Goal: Task Accomplishment & Management: Complete application form

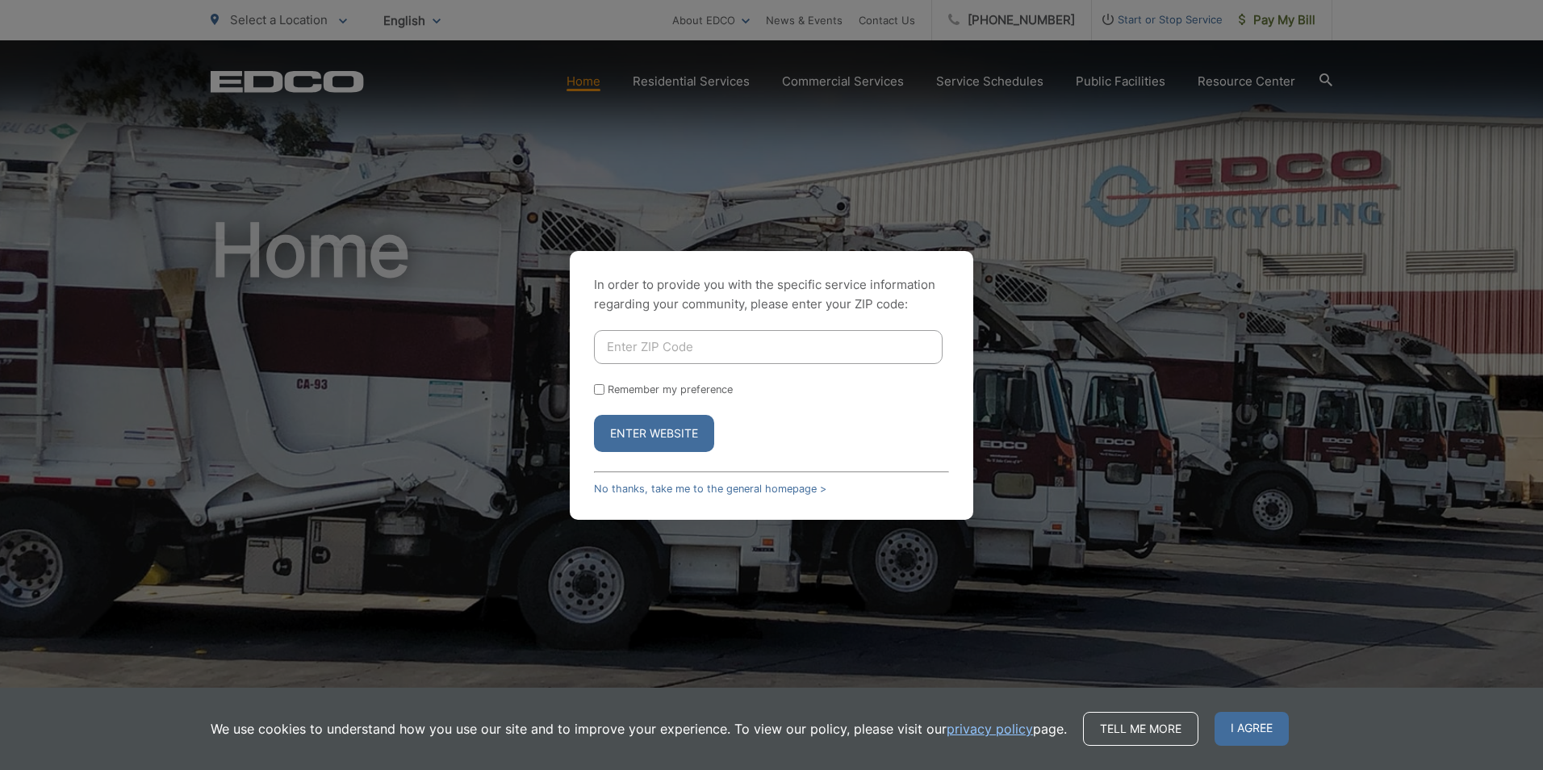
click at [704, 353] on input "Enter ZIP Code" at bounding box center [768, 347] width 349 height 34
type input "92084"
click at [667, 436] on button "Enter Website" at bounding box center [654, 433] width 120 height 37
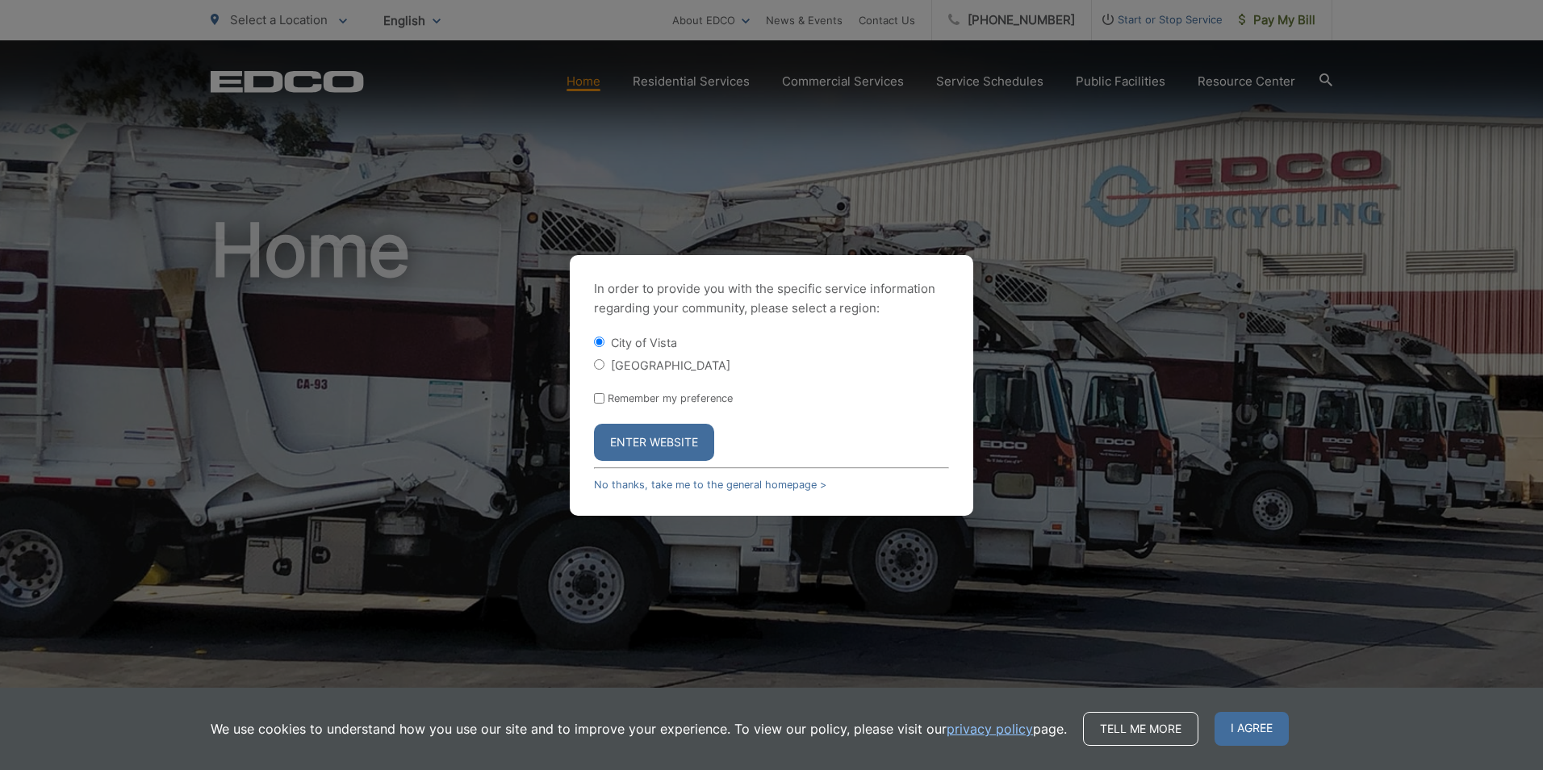
click at [667, 436] on button "Enter Website" at bounding box center [654, 442] width 120 height 37
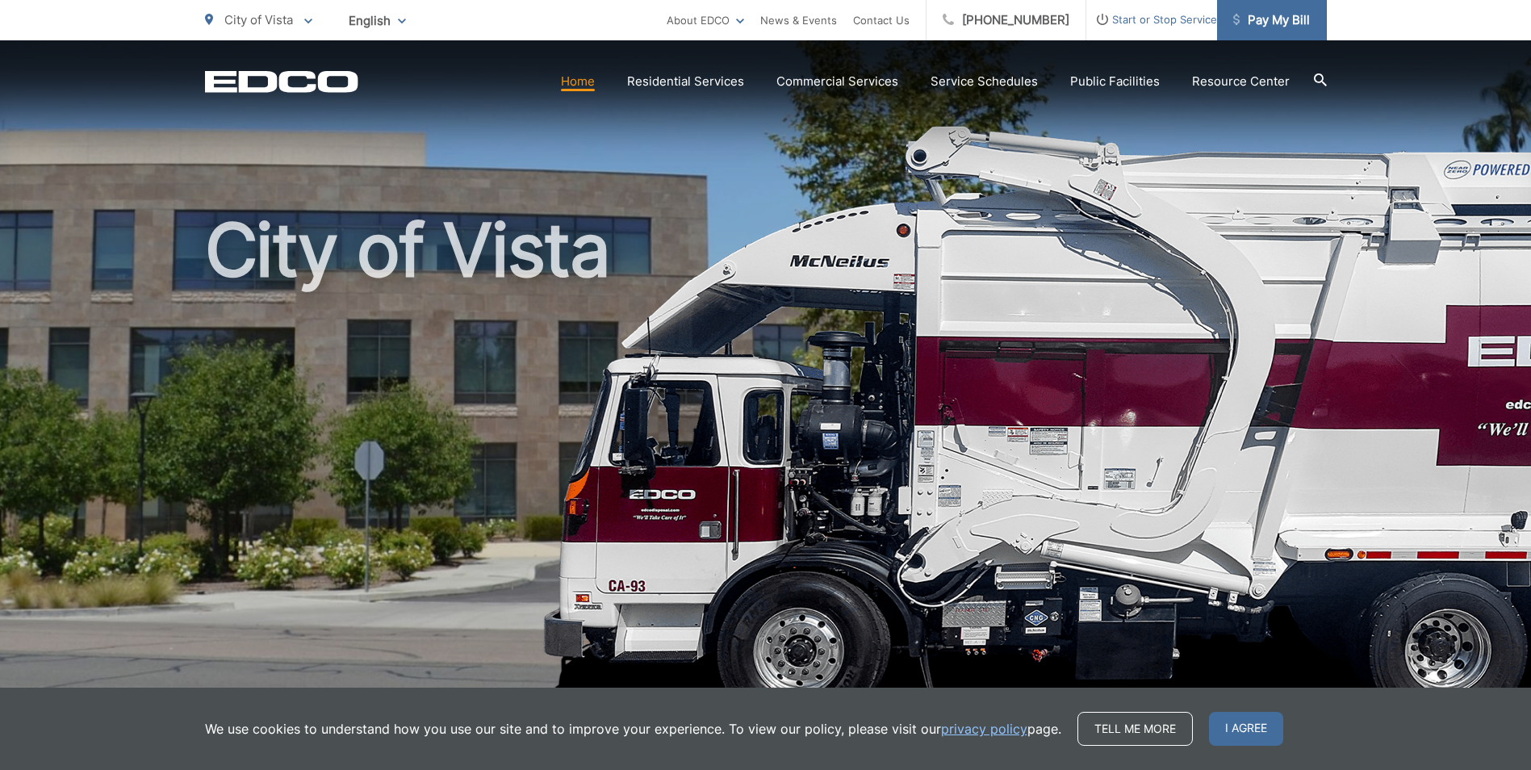
click at [1252, 23] on span "Pay My Bill" at bounding box center [1271, 19] width 77 height 19
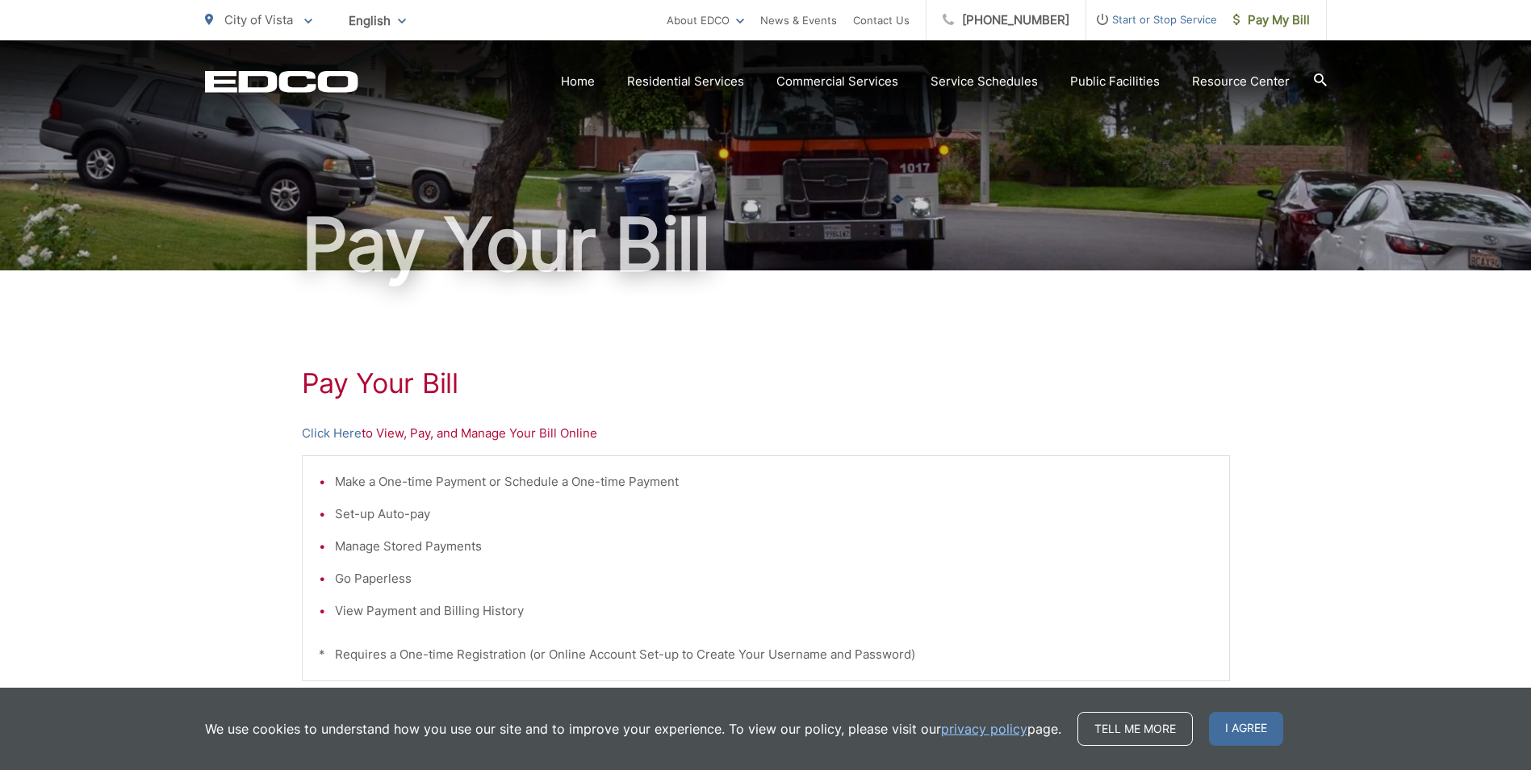
scroll to position [81, 0]
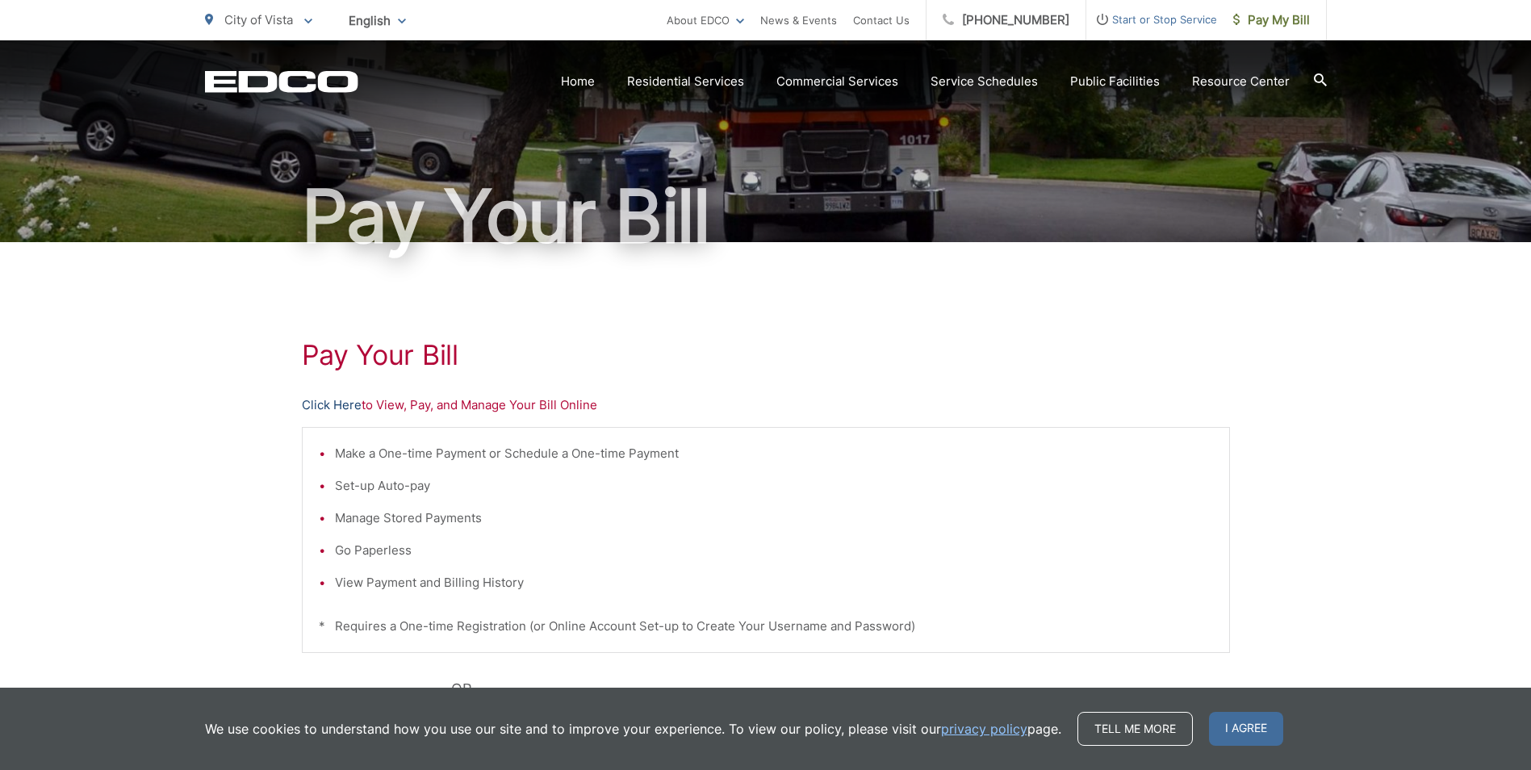
click at [335, 409] on link "Click Here" at bounding box center [332, 404] width 60 height 19
click at [316, 408] on link "Click Here" at bounding box center [332, 404] width 60 height 19
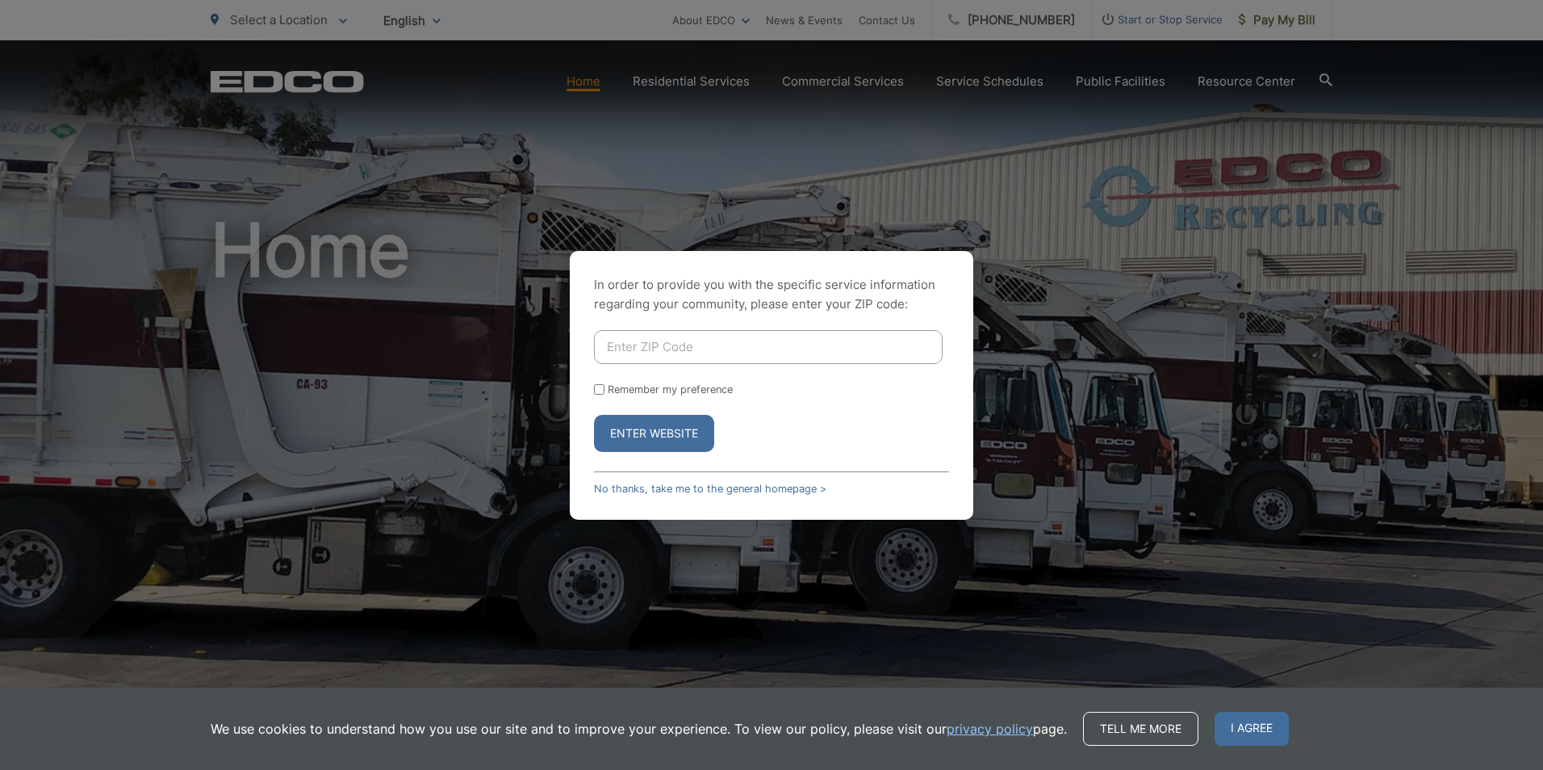
click at [1149, 17] on div "In order to provide you with the specific service information regarding your co…" at bounding box center [771, 385] width 1543 height 770
click at [815, 353] on input "Enter ZIP Code" at bounding box center [768, 347] width 349 height 34
type input "92084"
click at [685, 443] on button "Enter Website" at bounding box center [654, 433] width 120 height 37
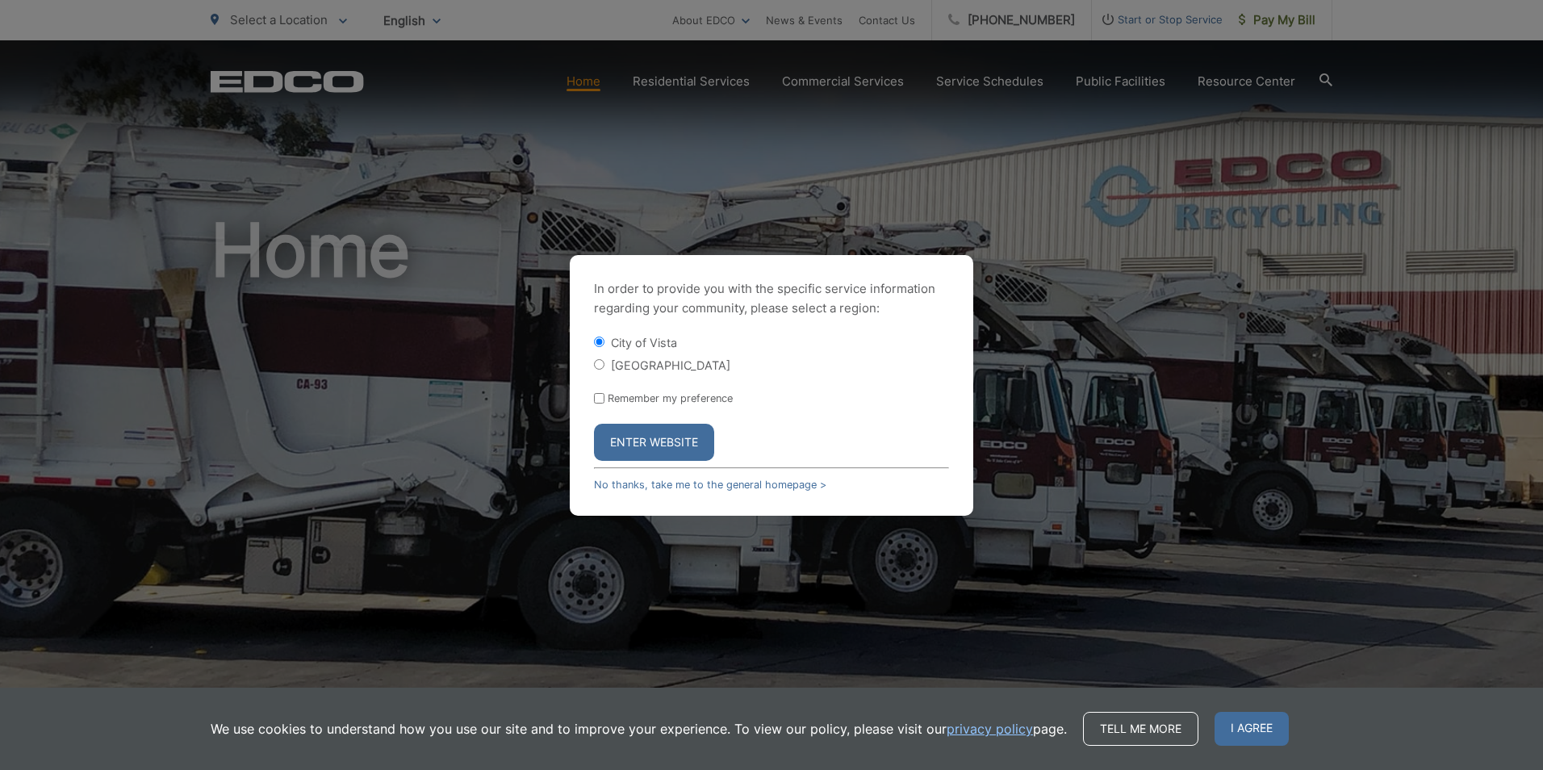
click at [679, 446] on button "Enter Website" at bounding box center [654, 442] width 120 height 37
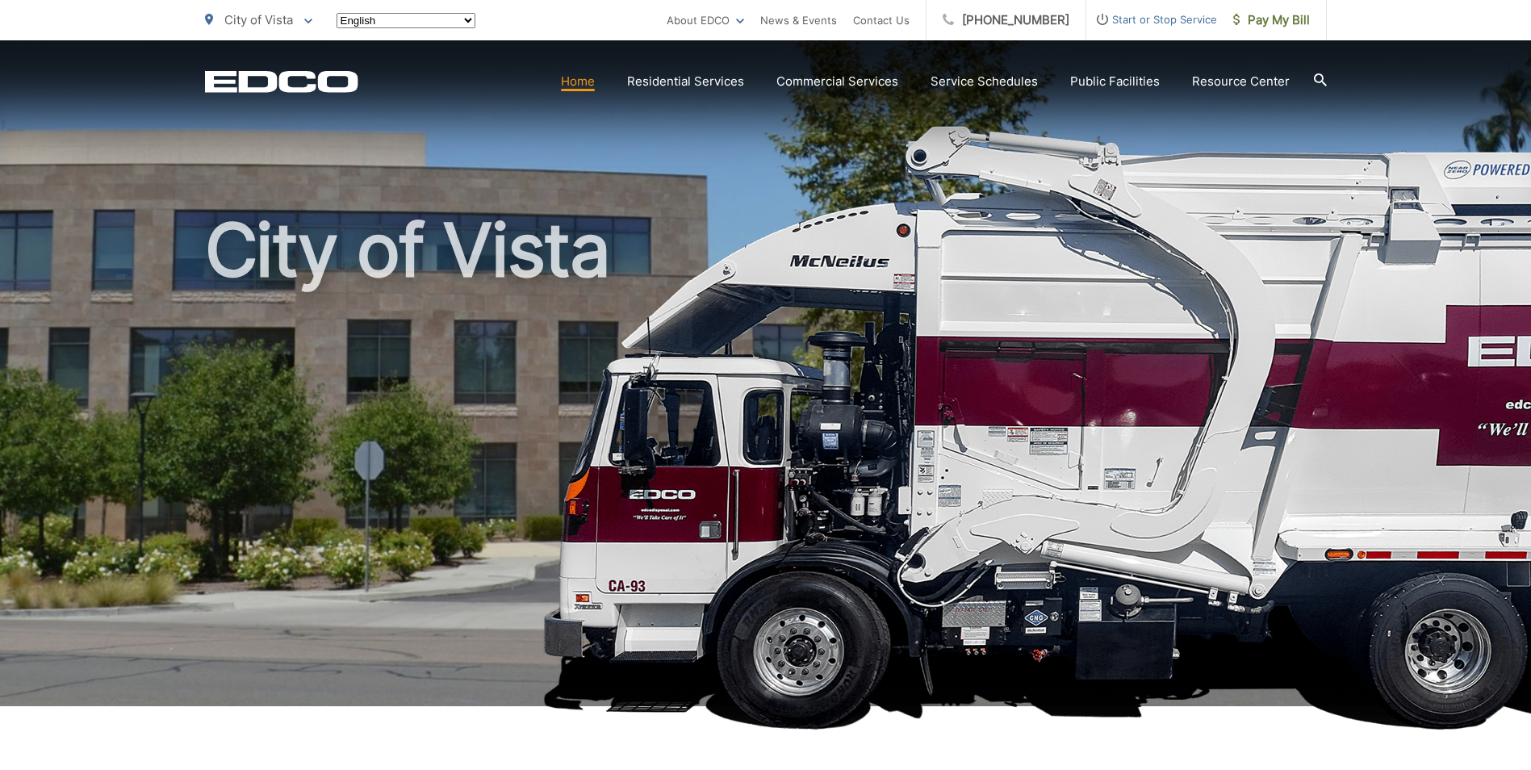
click at [1168, 20] on span "Start or Stop Service" at bounding box center [1151, 19] width 131 height 19
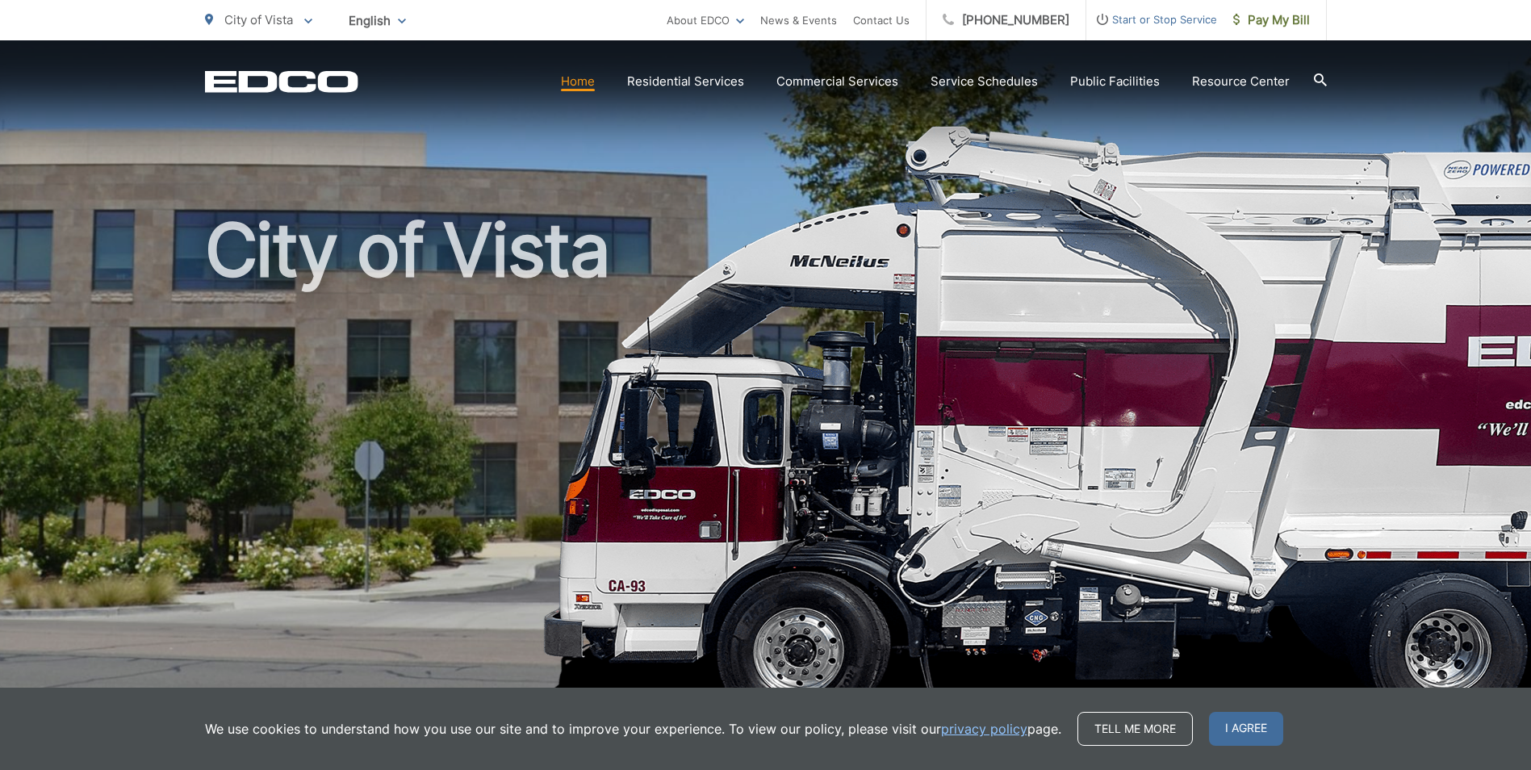
click at [1168, 22] on span "Start or Stop Service" at bounding box center [1151, 19] width 131 height 19
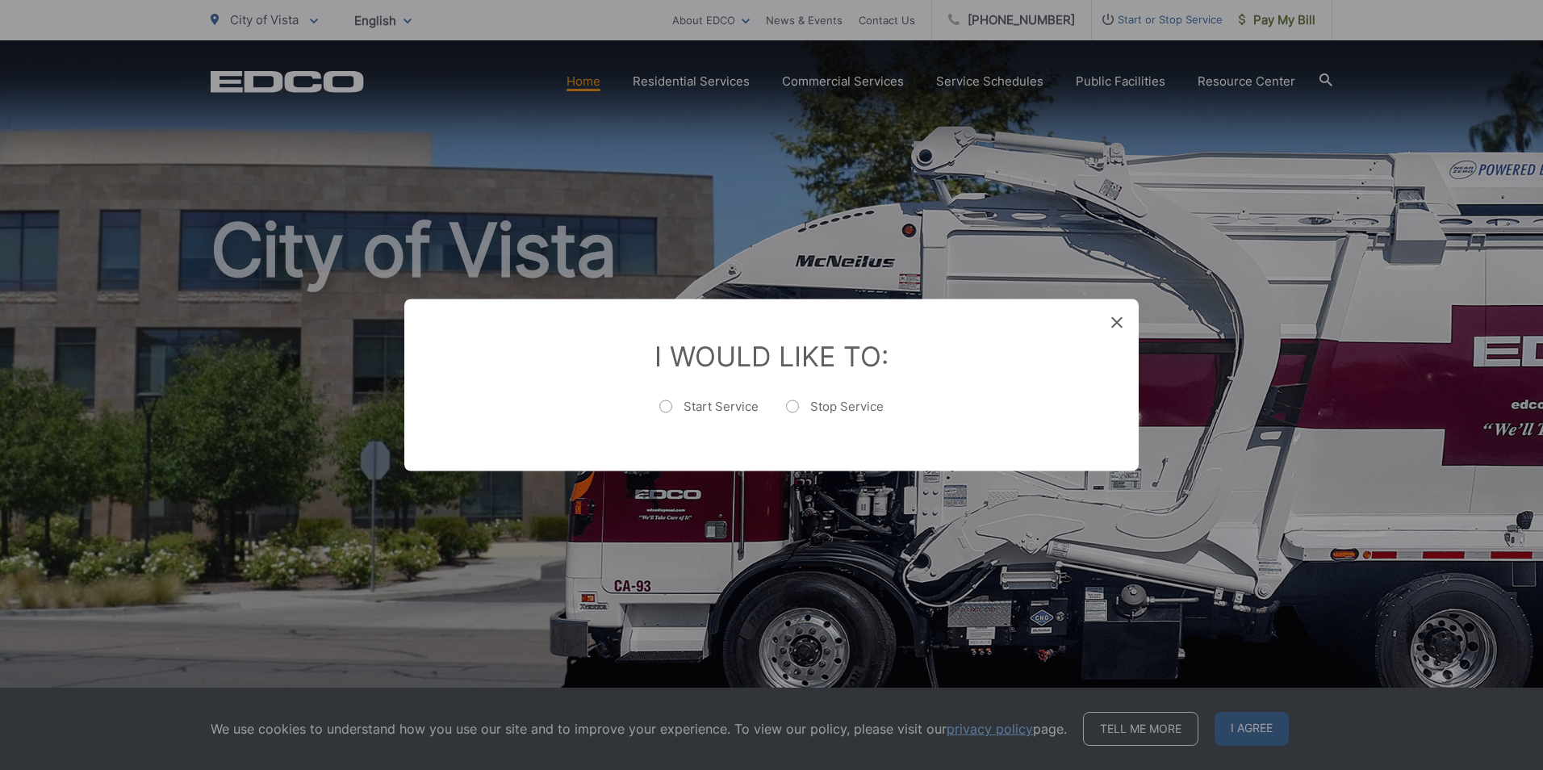
click at [792, 403] on label "Stop Service" at bounding box center [835, 415] width 98 height 32
radio input "true"
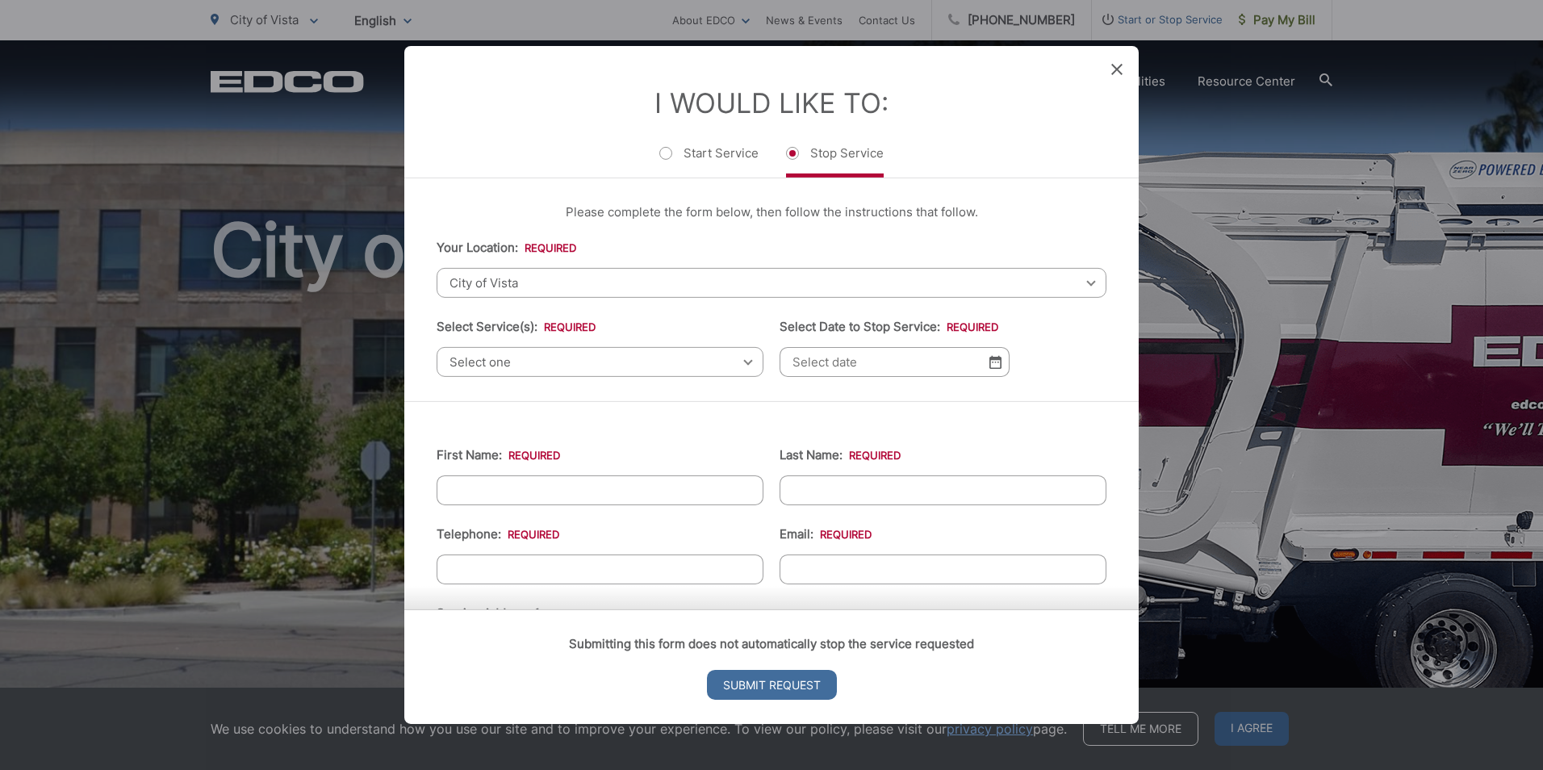
click at [563, 365] on span "Select one" at bounding box center [600, 362] width 327 height 30
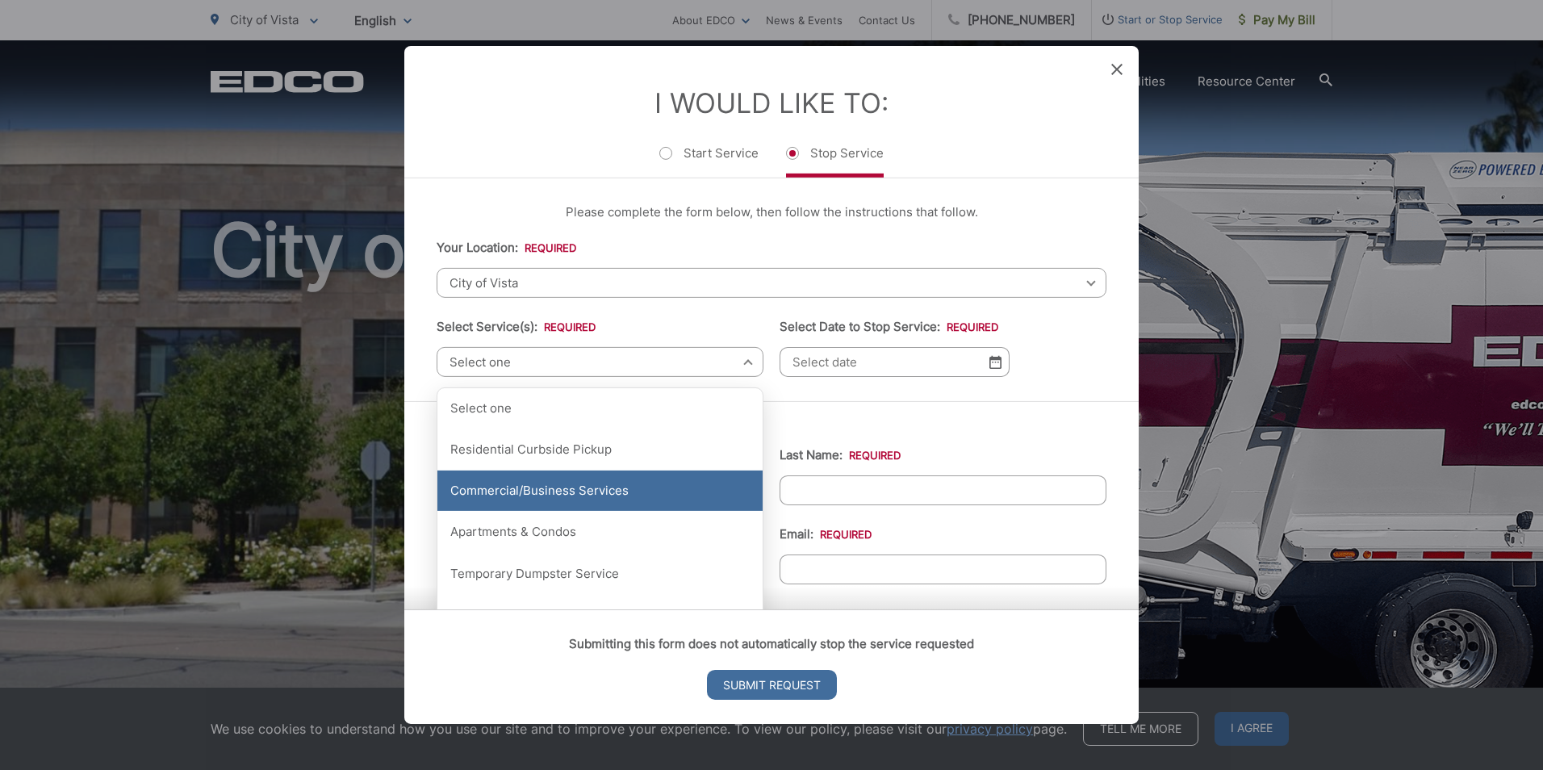
click at [583, 484] on div "Commercial/Business Services" at bounding box center [599, 490] width 325 height 40
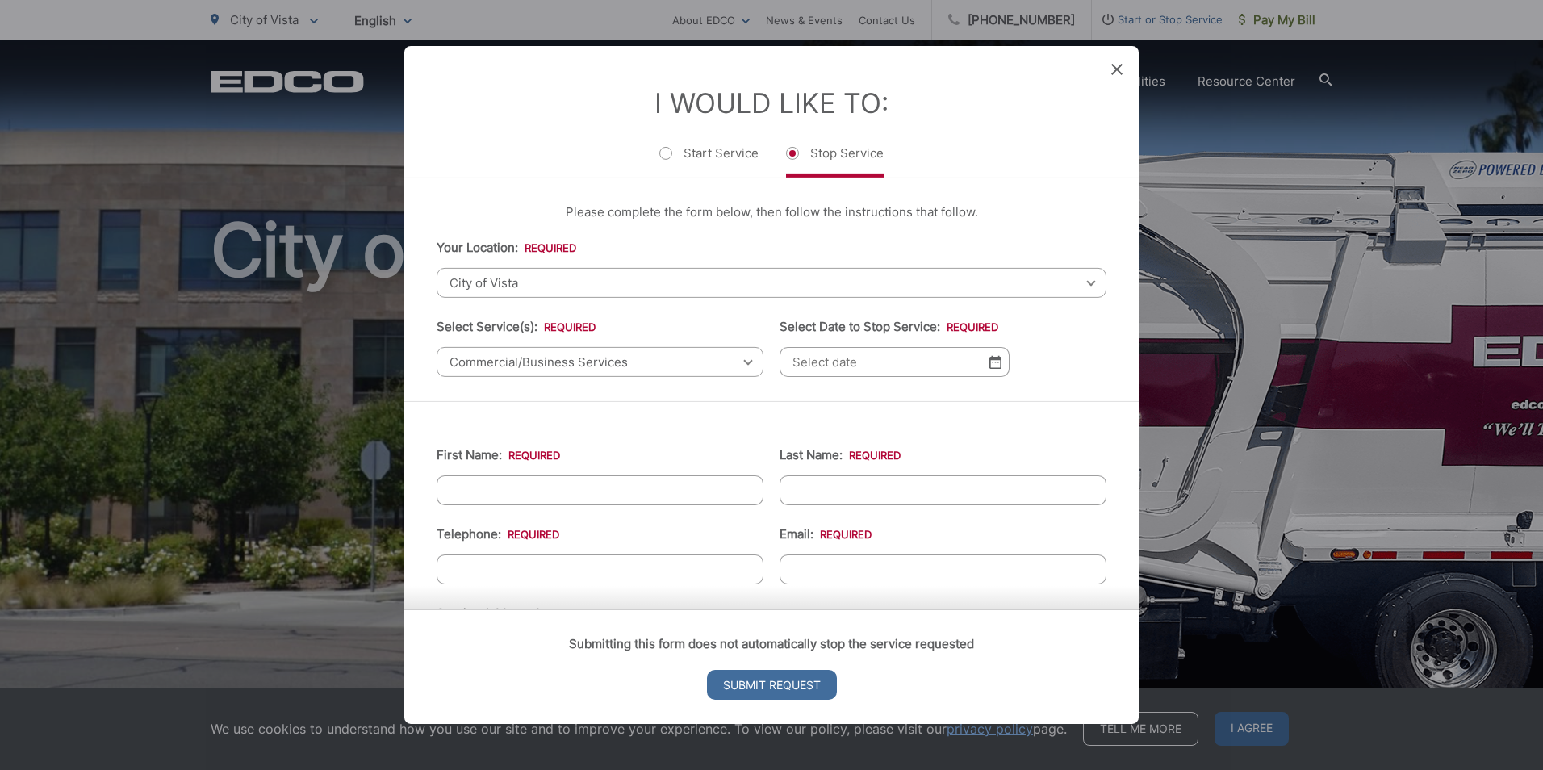
click at [837, 362] on input "Select Date to Stop Service: *" at bounding box center [894, 362] width 230 height 30
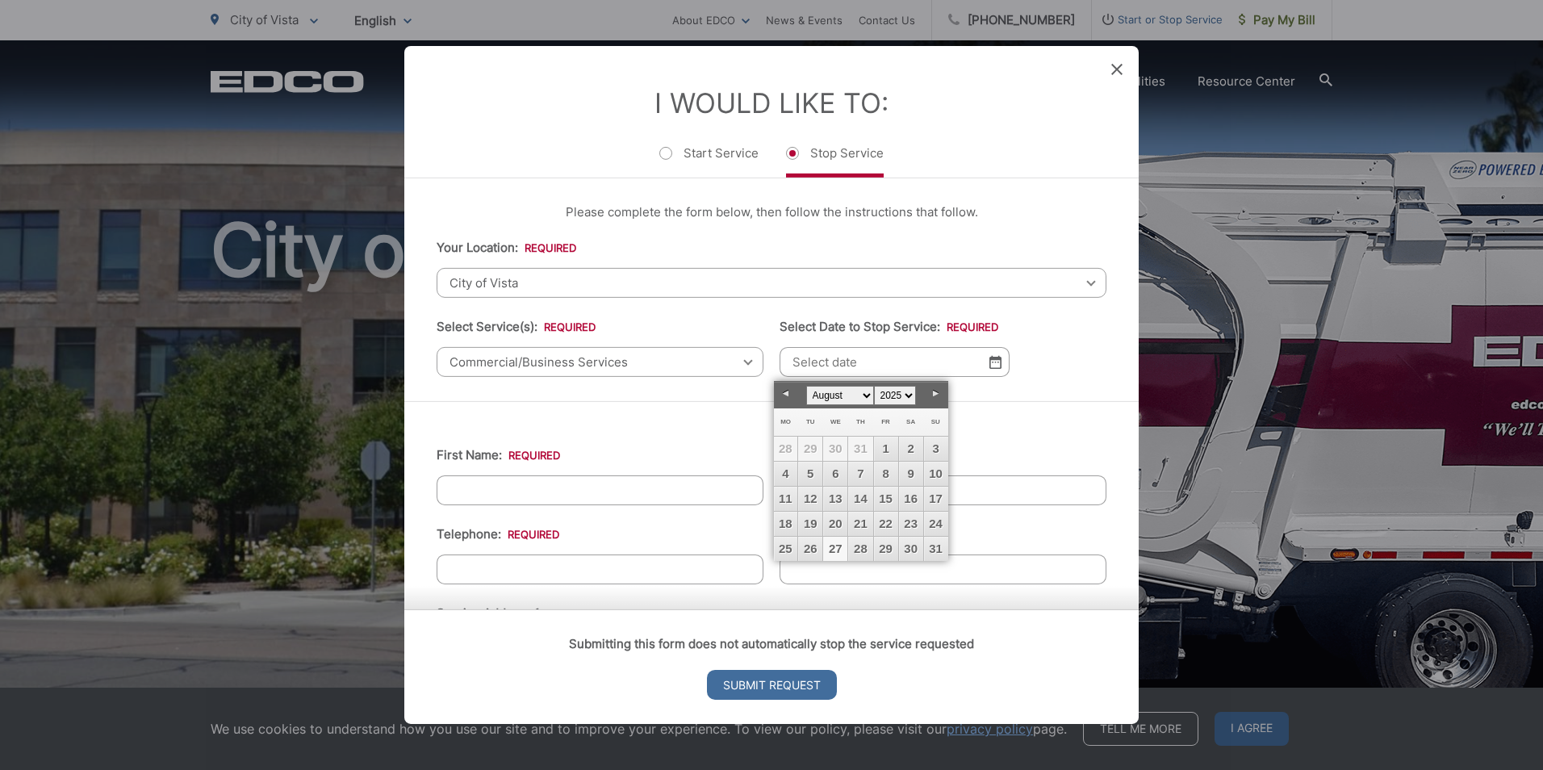
click at [833, 549] on link "27" at bounding box center [835, 549] width 24 height 24
type input "[DATE]"
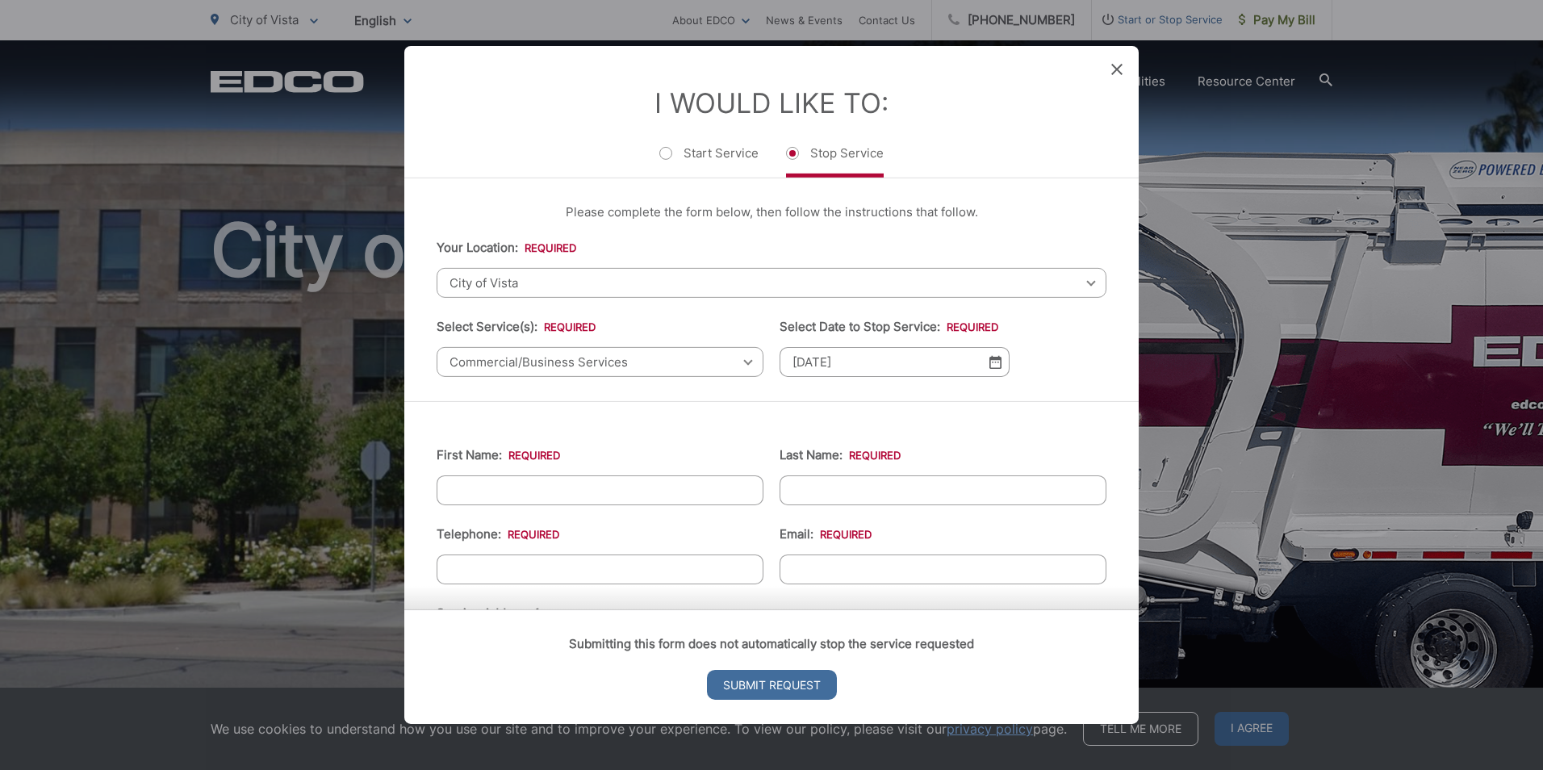
click at [593, 487] on input "First Name: *" at bounding box center [600, 490] width 327 height 30
type input "[PERSON_NAME]"
type input "[DEMOGRAPHIC_DATA]"
type input "7604973004"
type input "[EMAIL_ADDRESS][DOMAIN_NAME]"
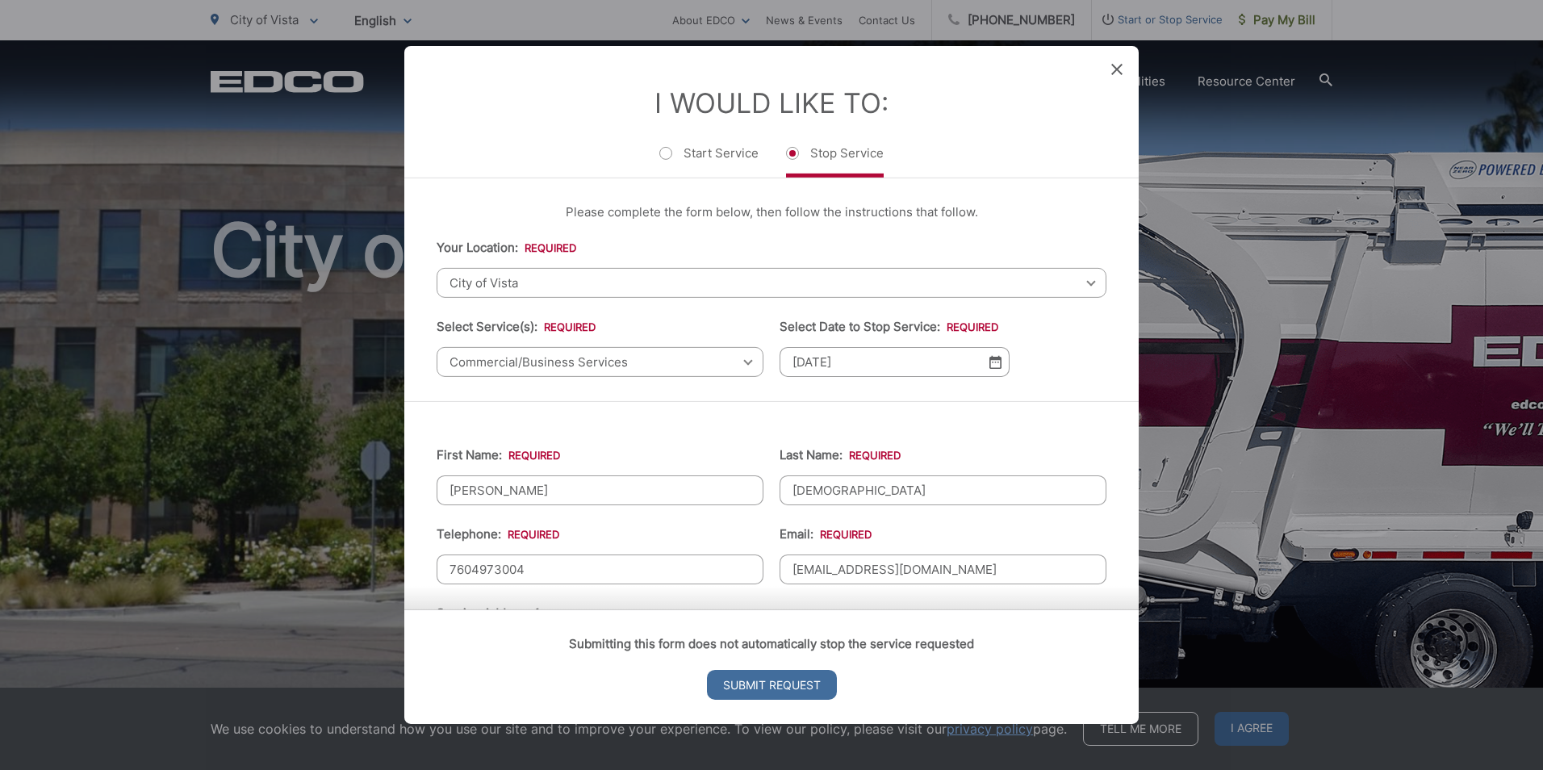
type input "Vista"
type input "92084"
type input "[PHONE_NUMBER]"
click at [999, 574] on input "[EMAIL_ADDRESS][DOMAIN_NAME]" at bounding box center [942, 569] width 327 height 30
type input "m"
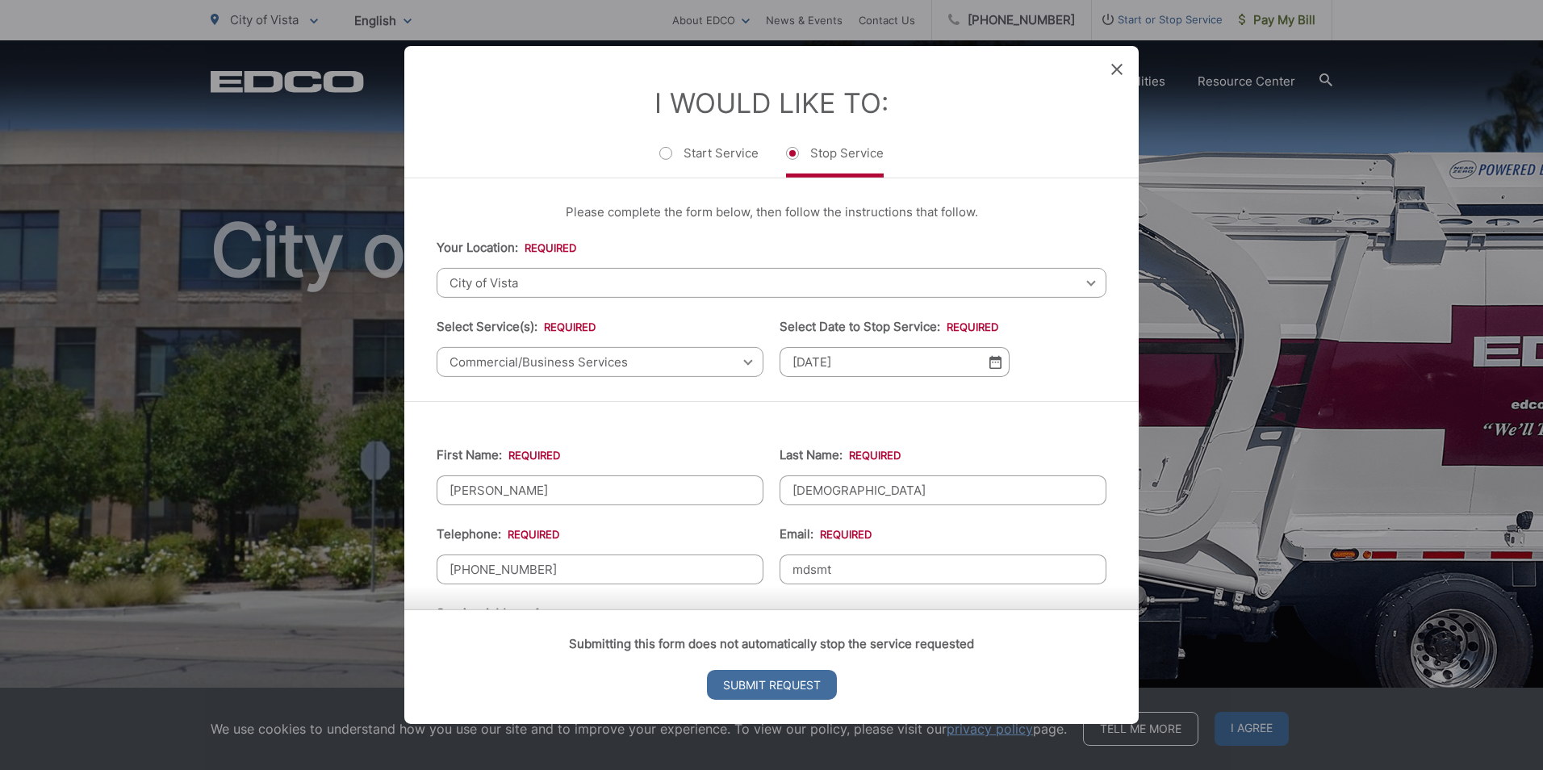
type input "[EMAIL_ADDRESS][PERSON_NAME][DOMAIN_NAME]"
type input "[STREET_ADDRESS]"
click at [548, 566] on input "[PHONE_NUMBER]" at bounding box center [600, 569] width 327 height 30
type input "[PHONE_NUMBER]"
click at [529, 659] on div "Submitting this form does not automatically stop the service requested Submit R…" at bounding box center [771, 666] width 734 height 115
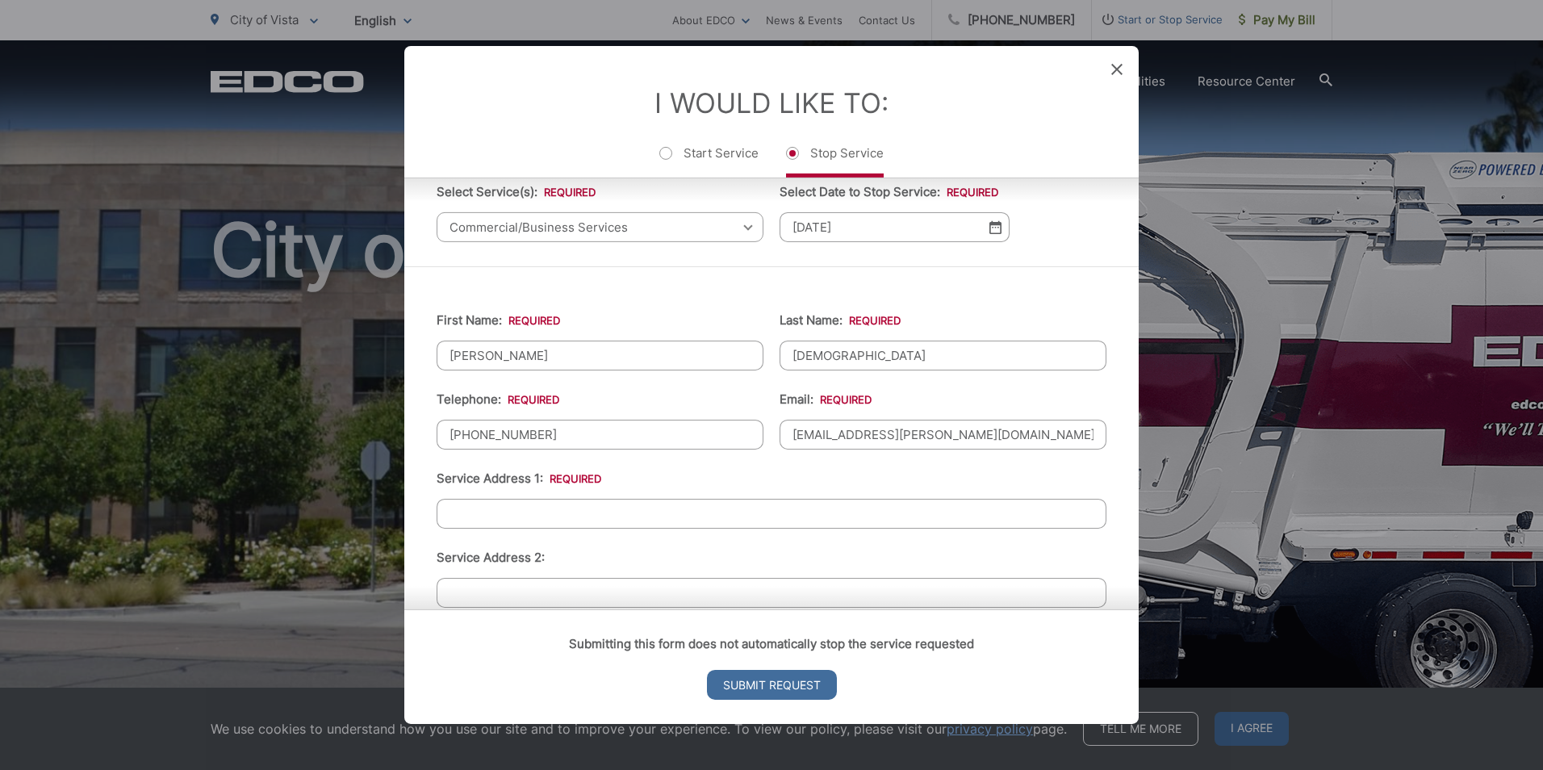
scroll to position [161, 0]
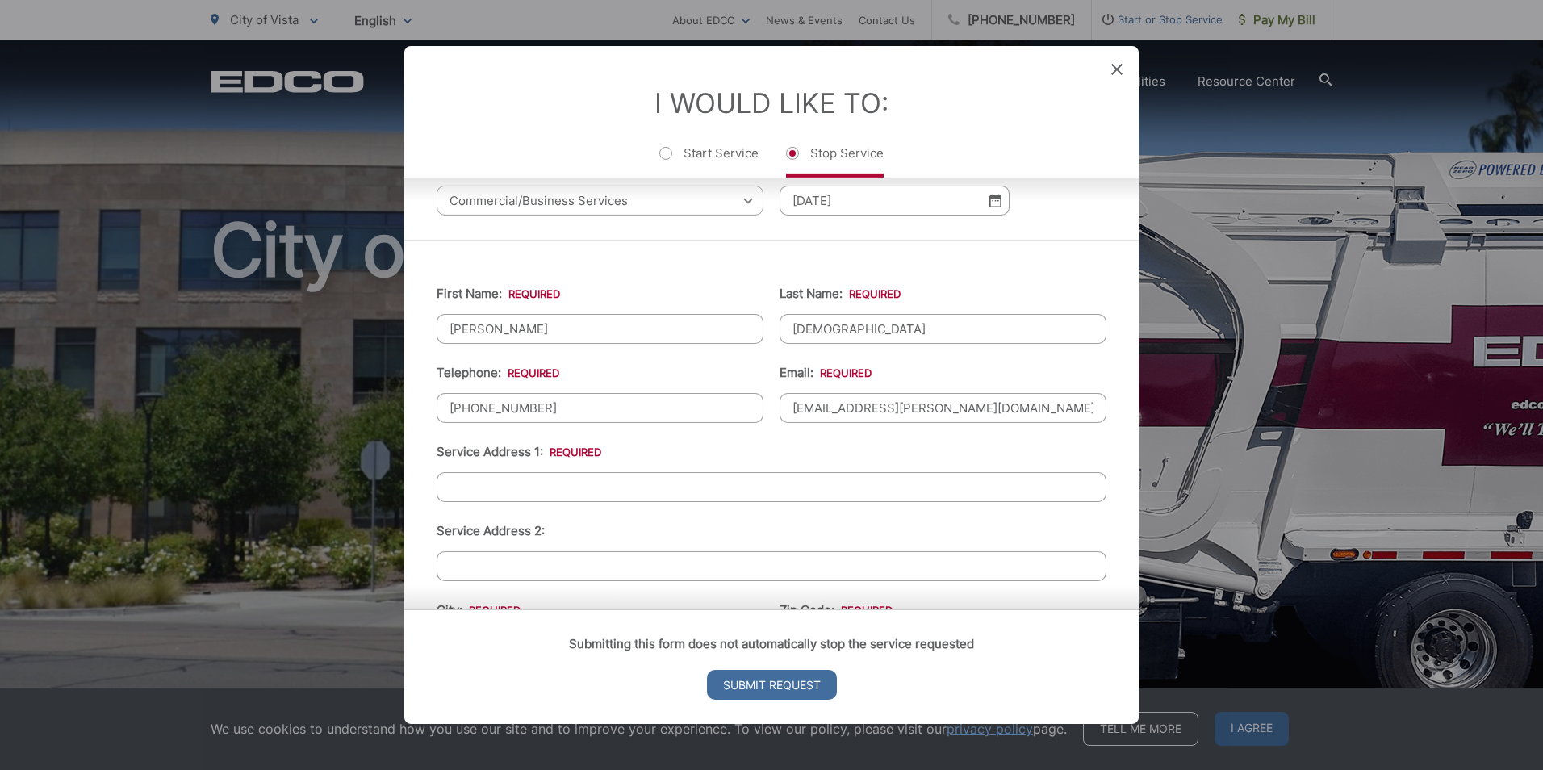
click at [488, 493] on input "Service Address 1: *" at bounding box center [772, 487] width 670 height 30
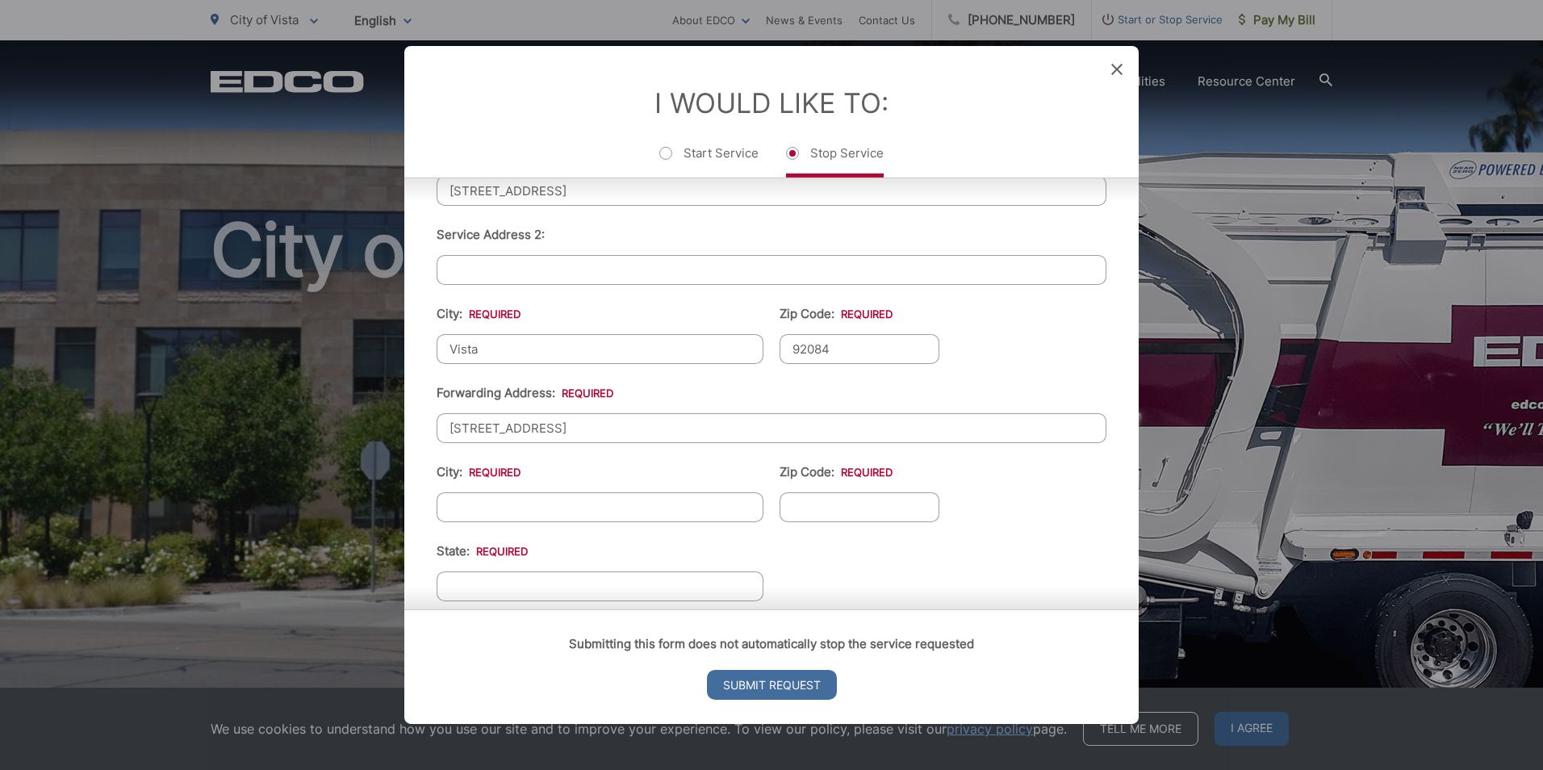
scroll to position [484, 0]
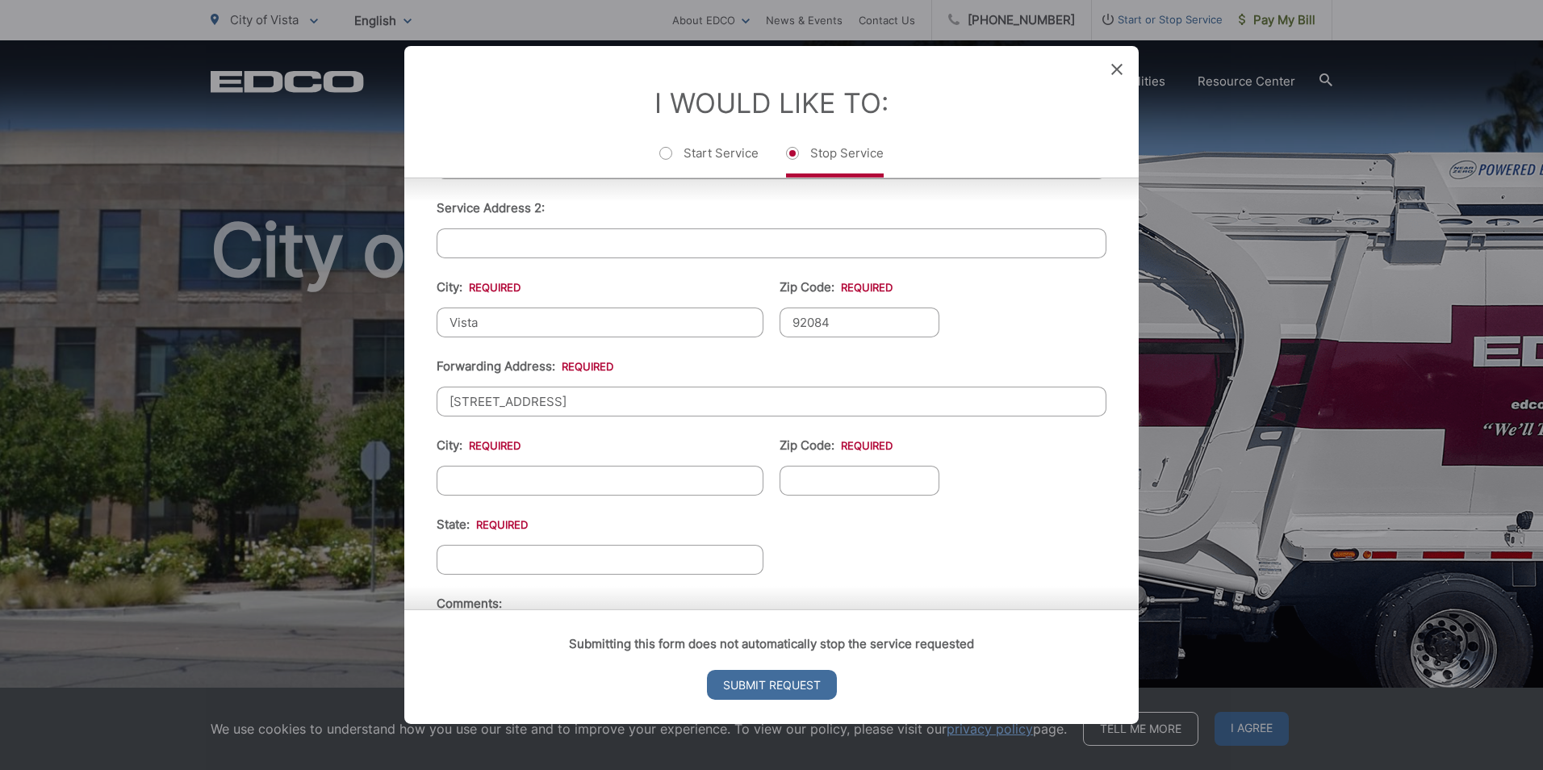
type input "[STREET_ADDRESS]"
click at [596, 480] on input "City: *" at bounding box center [600, 481] width 327 height 30
type input "[GEOGRAPHIC_DATA]"
type input "75028"
type input "[US_STATE]"
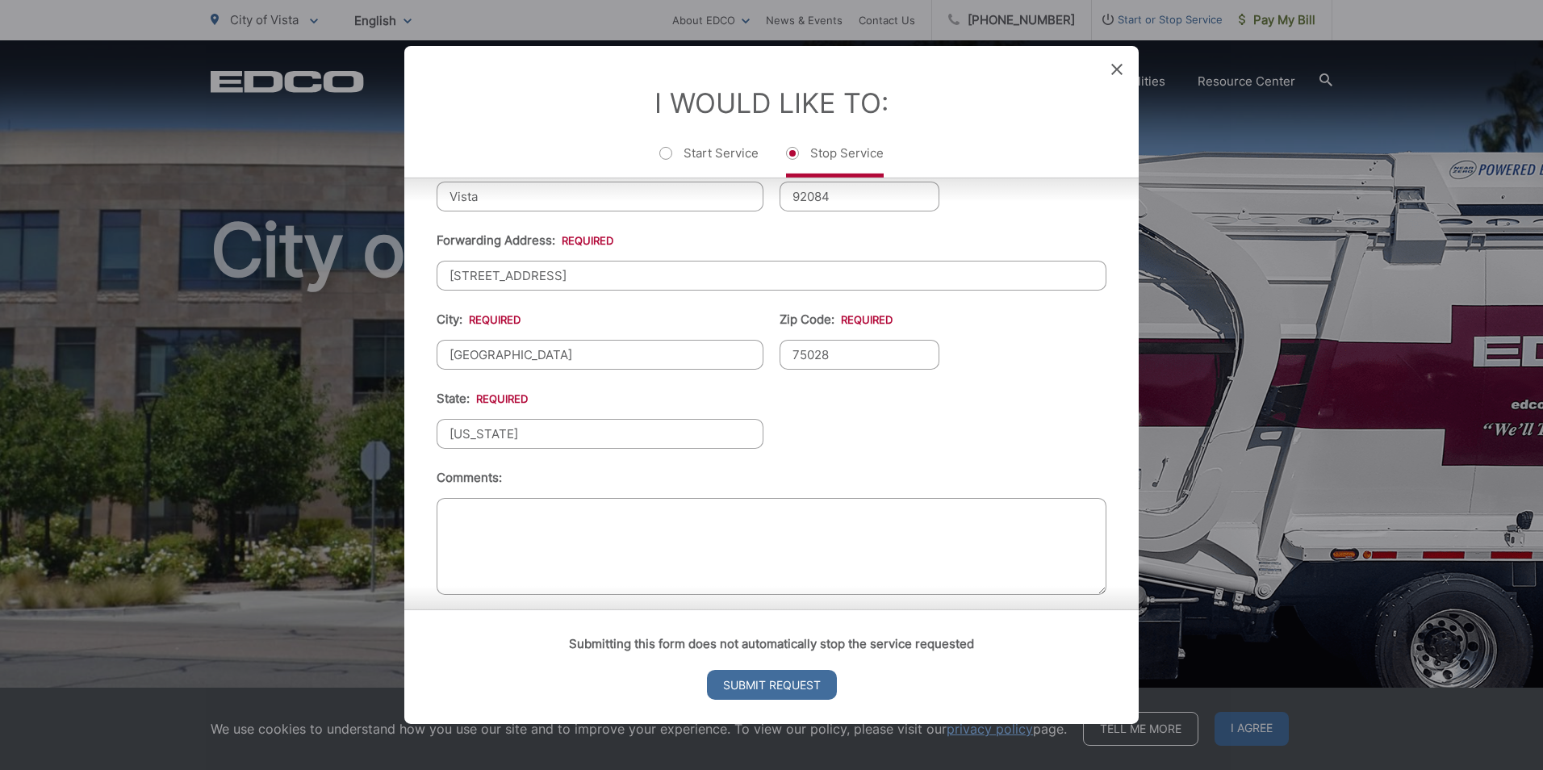
scroll to position [625, 0]
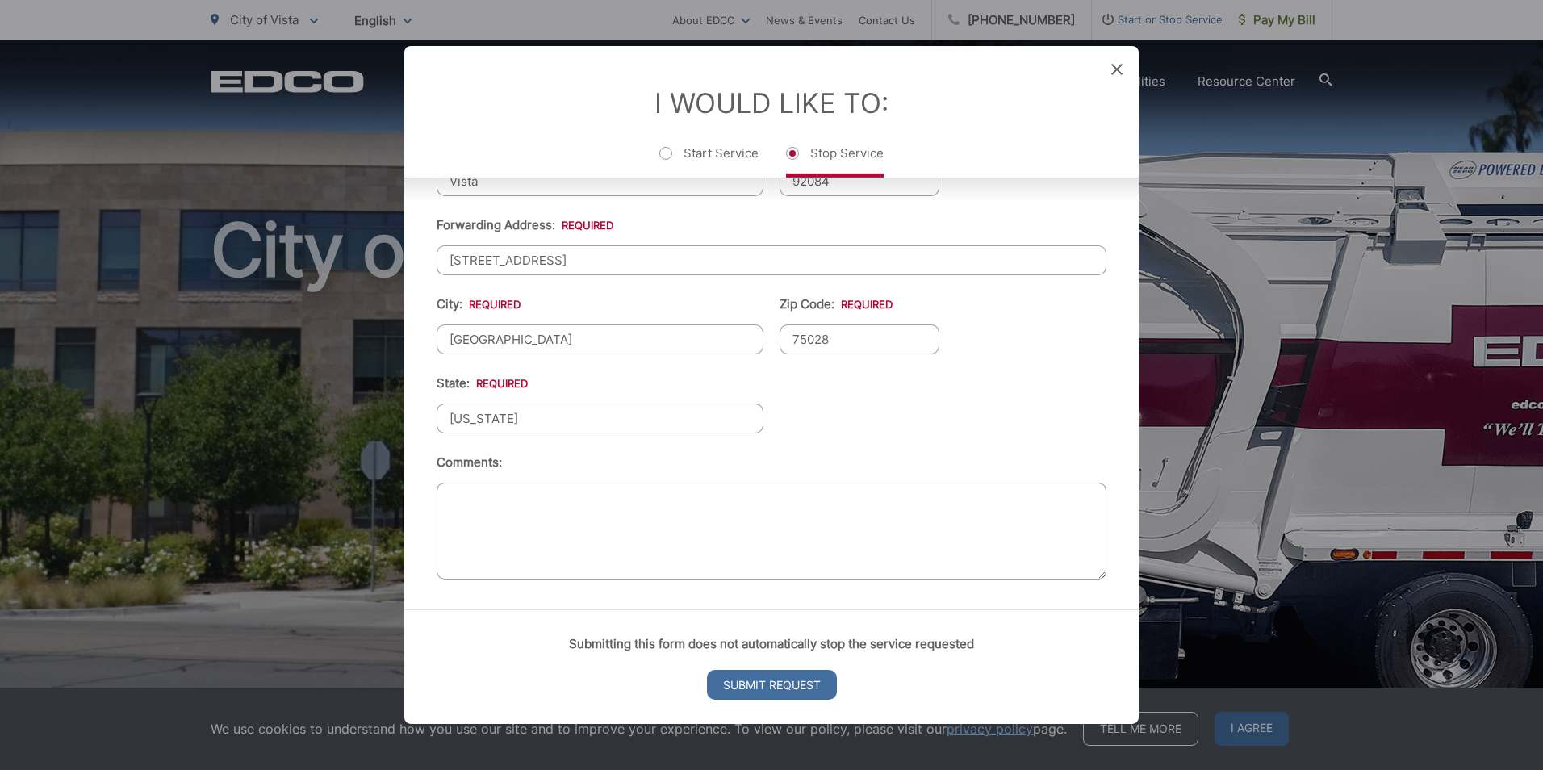
click at [516, 546] on textarea "Comments:" at bounding box center [772, 531] width 670 height 97
click at [878, 499] on textarea "Last Pick up for Dumpster [DATE], already scheduled trash day" at bounding box center [772, 531] width 670 height 97
click at [979, 503] on textarea "Last Pick up for Dumpster [DATE], already scheduled regular trash day" at bounding box center [772, 531] width 670 height 97
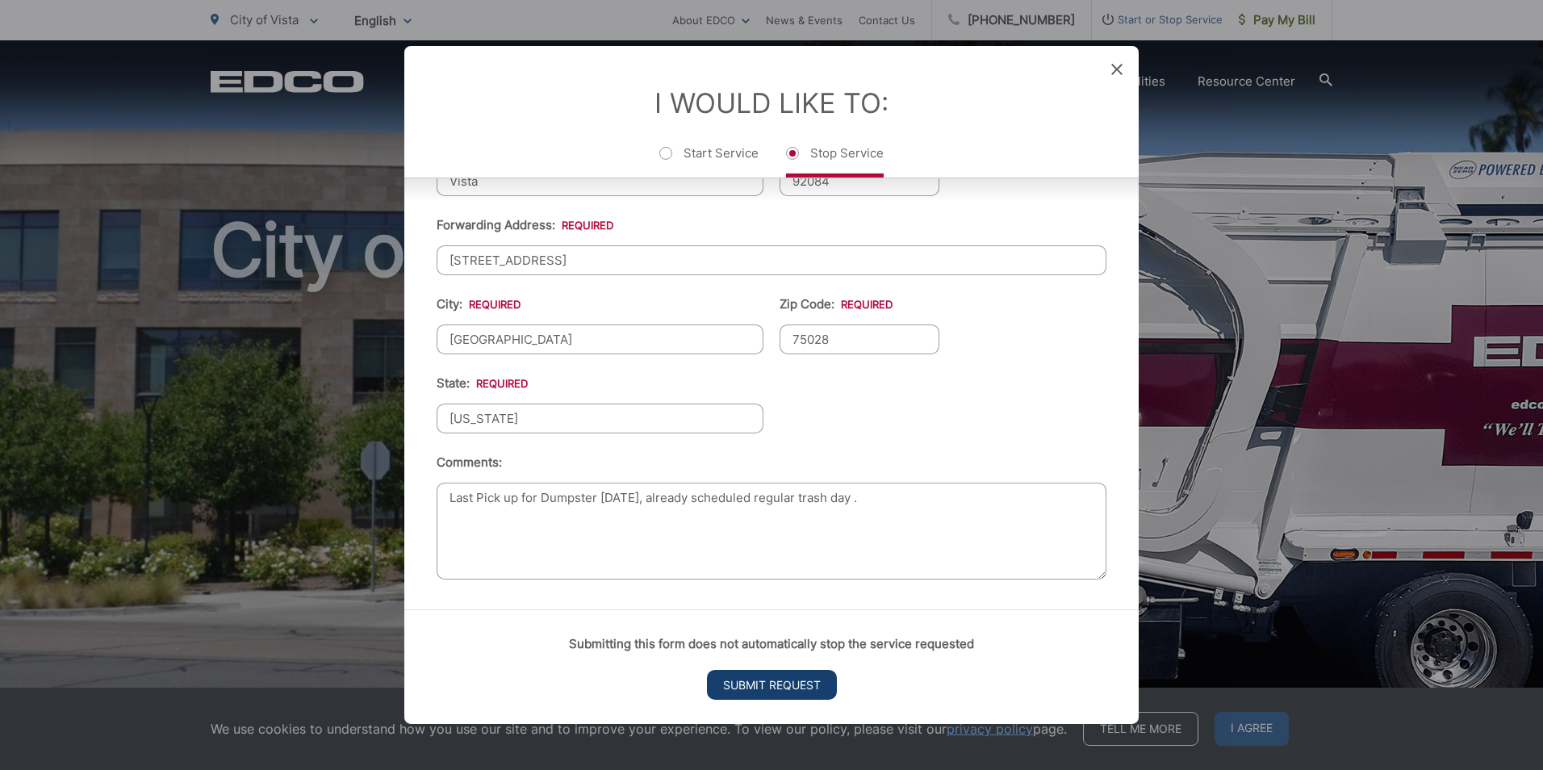
type textarea "Last Pick up for Dumpster [DATE], already scheduled regular trash day ."
click at [742, 679] on input "Submit Request" at bounding box center [772, 685] width 130 height 30
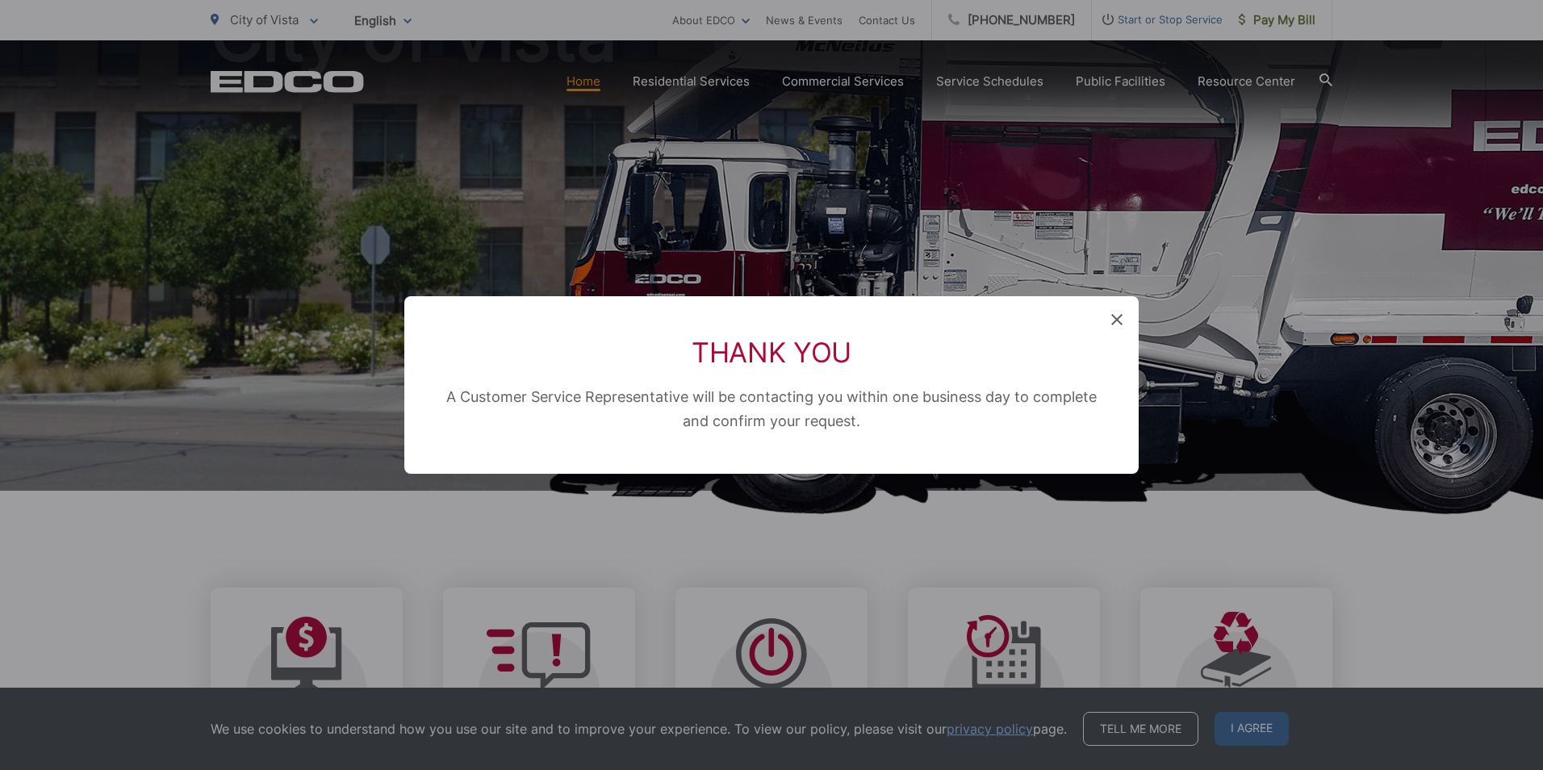
scroll to position [0, 0]
click at [1114, 319] on icon at bounding box center [1116, 319] width 11 height 11
